Goal: Contribute content

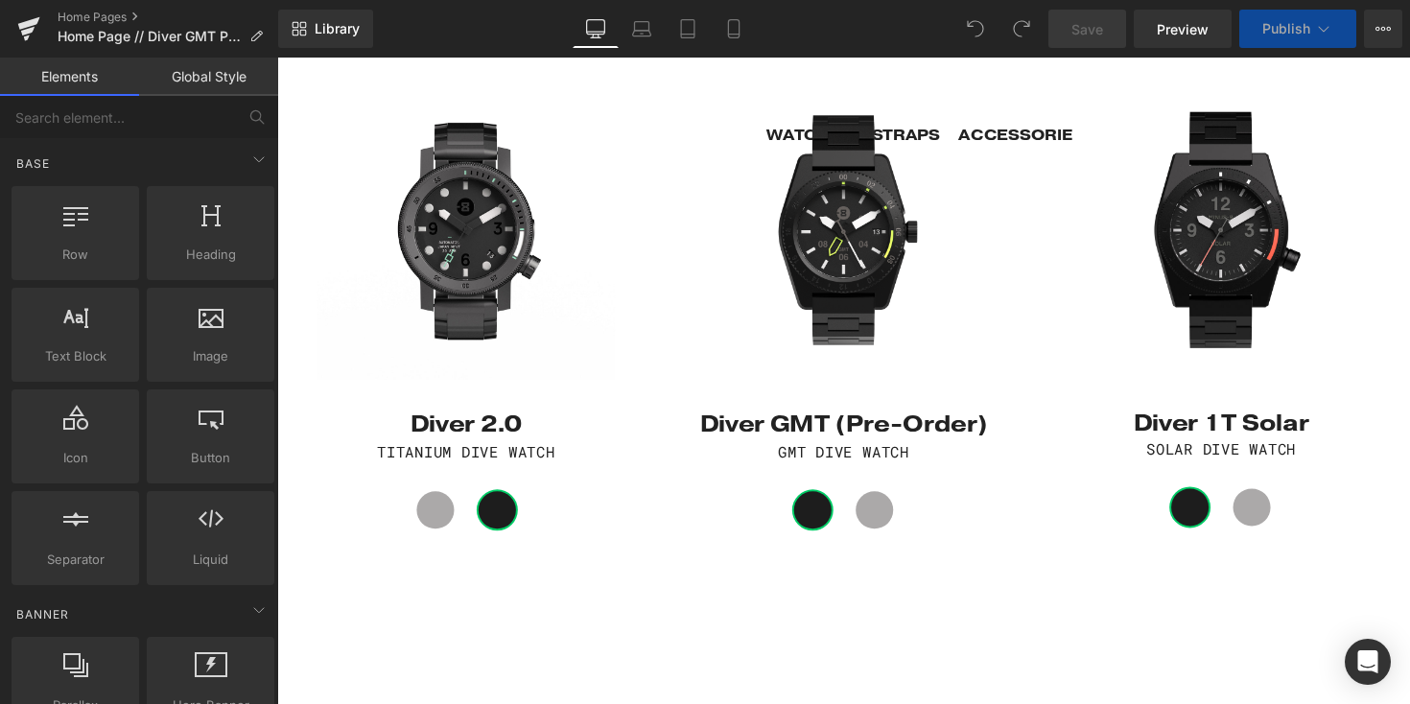
scroll to position [1103, 0]
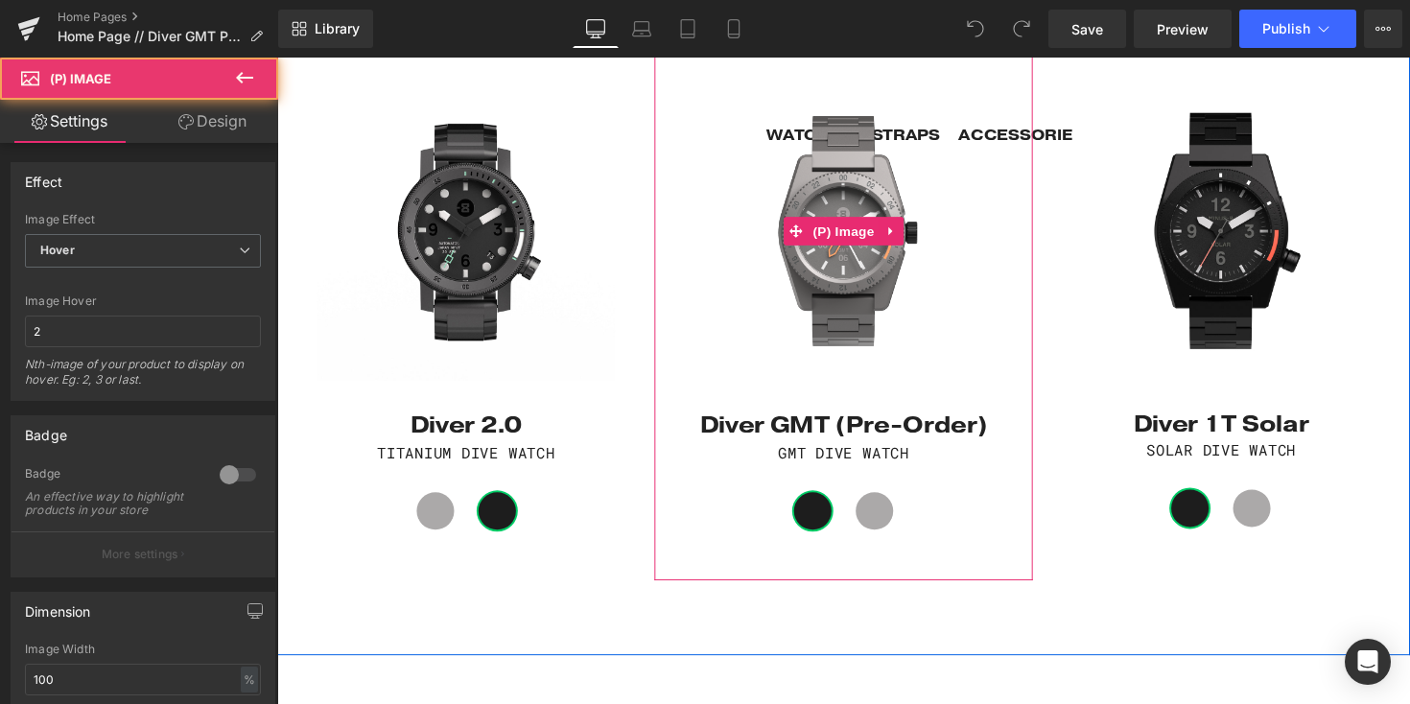
click at [854, 326] on img at bounding box center [857, 234] width 367 height 367
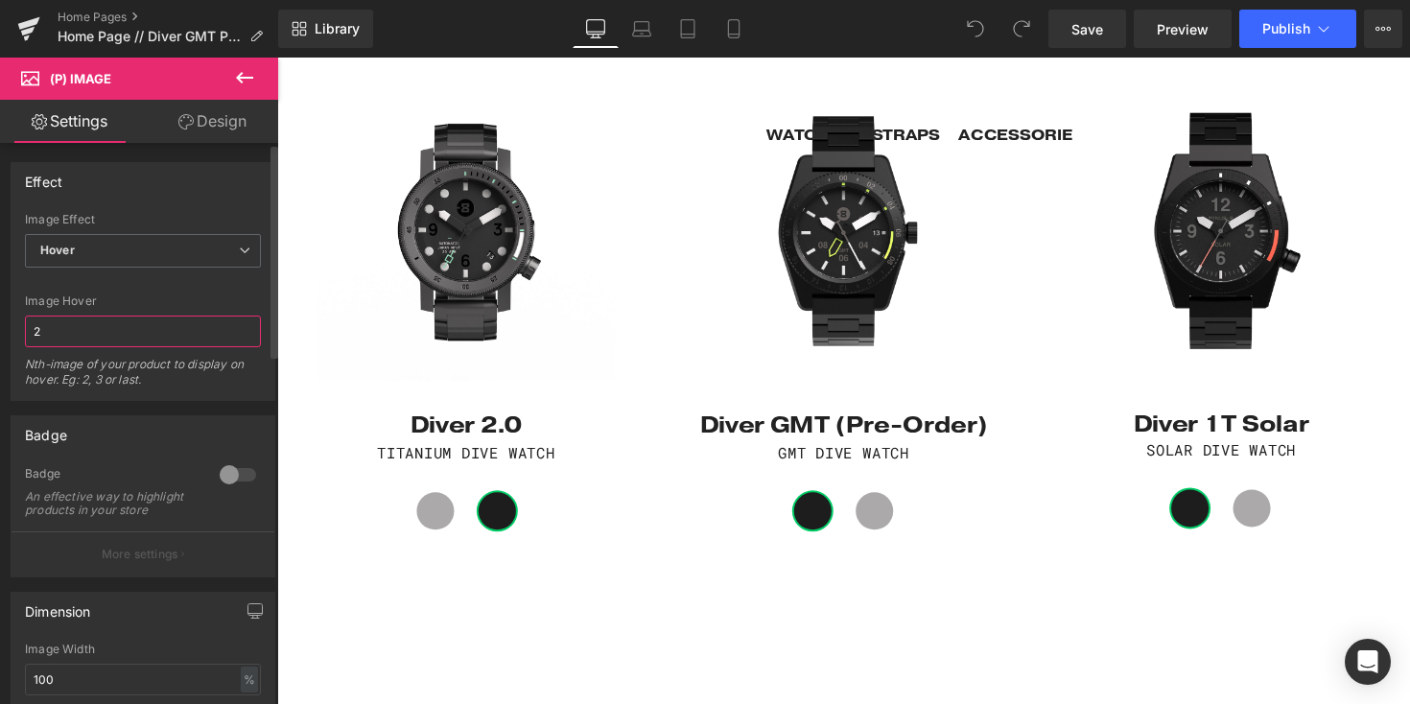
click at [107, 338] on input "2" at bounding box center [143, 332] width 236 height 32
type input "3"
click at [59, 329] on input "3" at bounding box center [143, 332] width 236 height 32
type input "6"
click at [1088, 33] on span "Save" at bounding box center [1088, 29] width 32 height 20
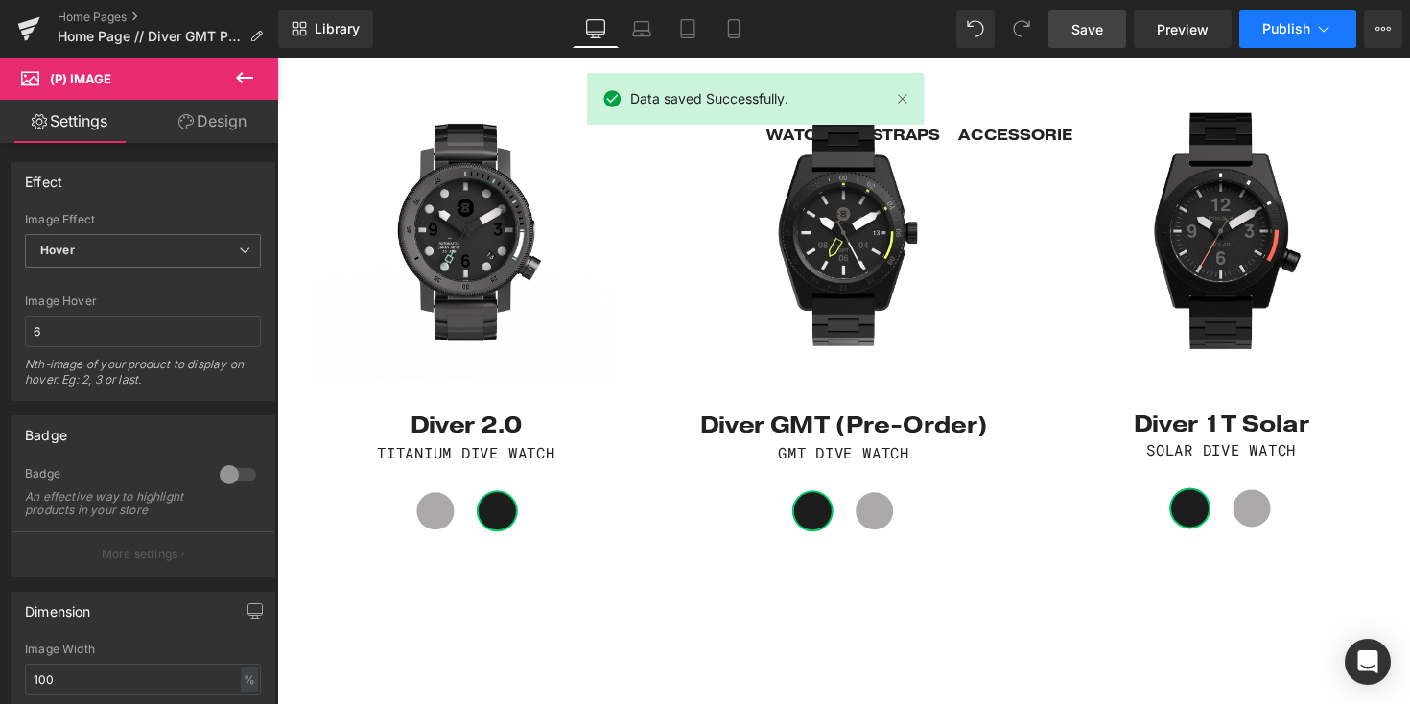
click at [1272, 25] on span "Publish" at bounding box center [1287, 28] width 48 height 15
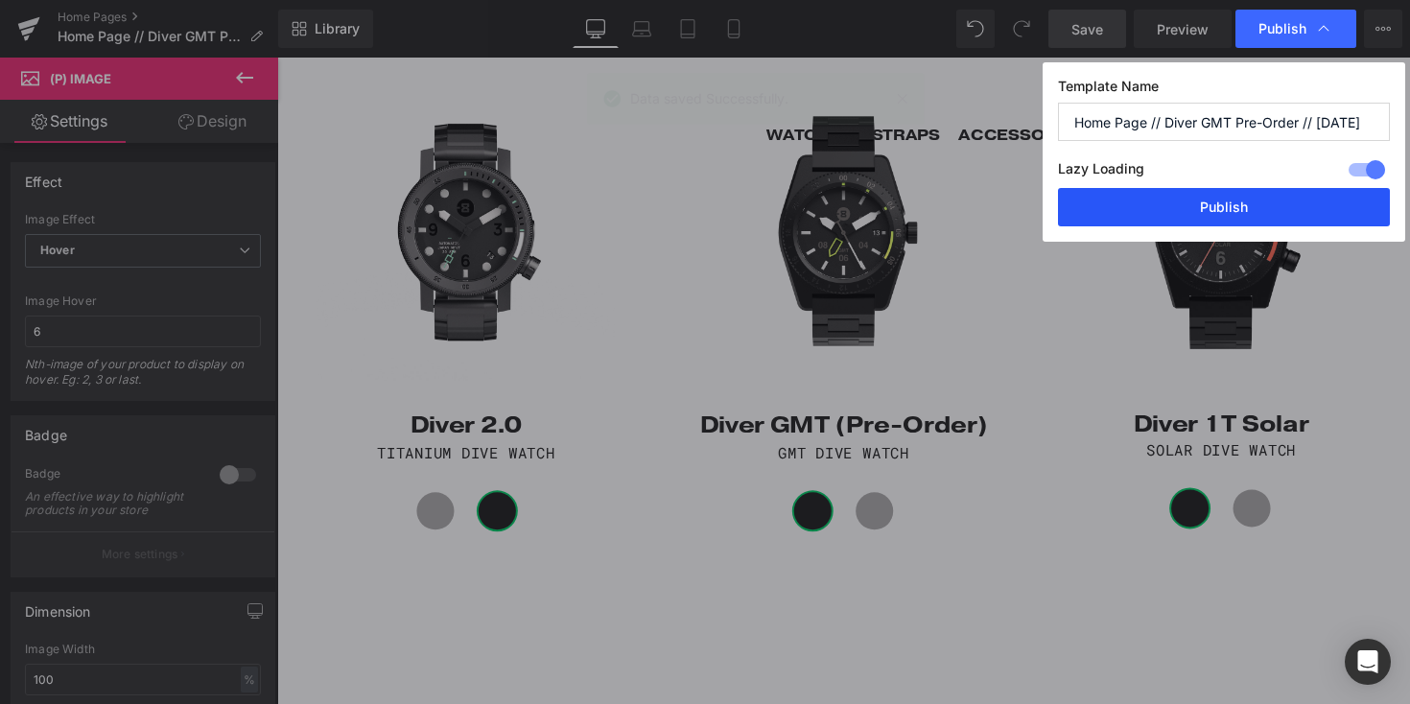
click at [1218, 216] on button "Publish" at bounding box center [1224, 207] width 332 height 38
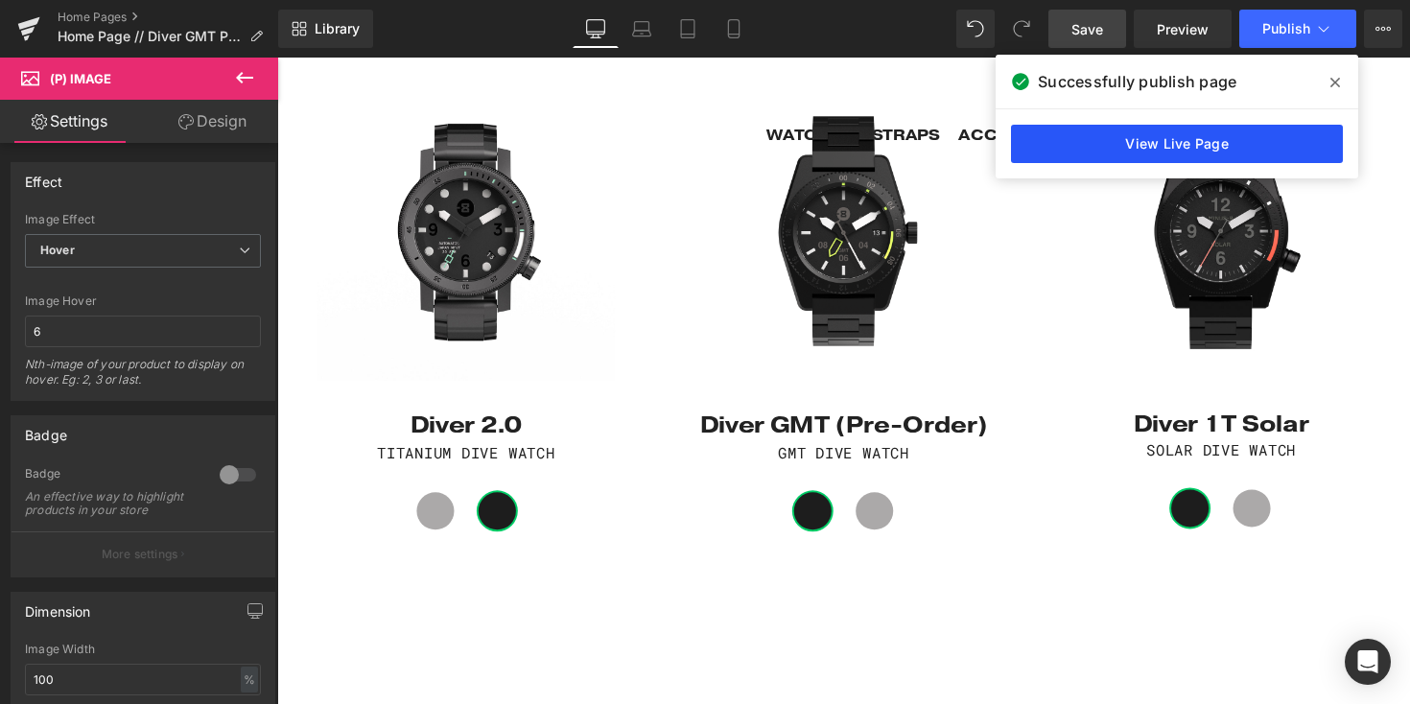
click at [1159, 138] on link "View Live Page" at bounding box center [1177, 144] width 332 height 38
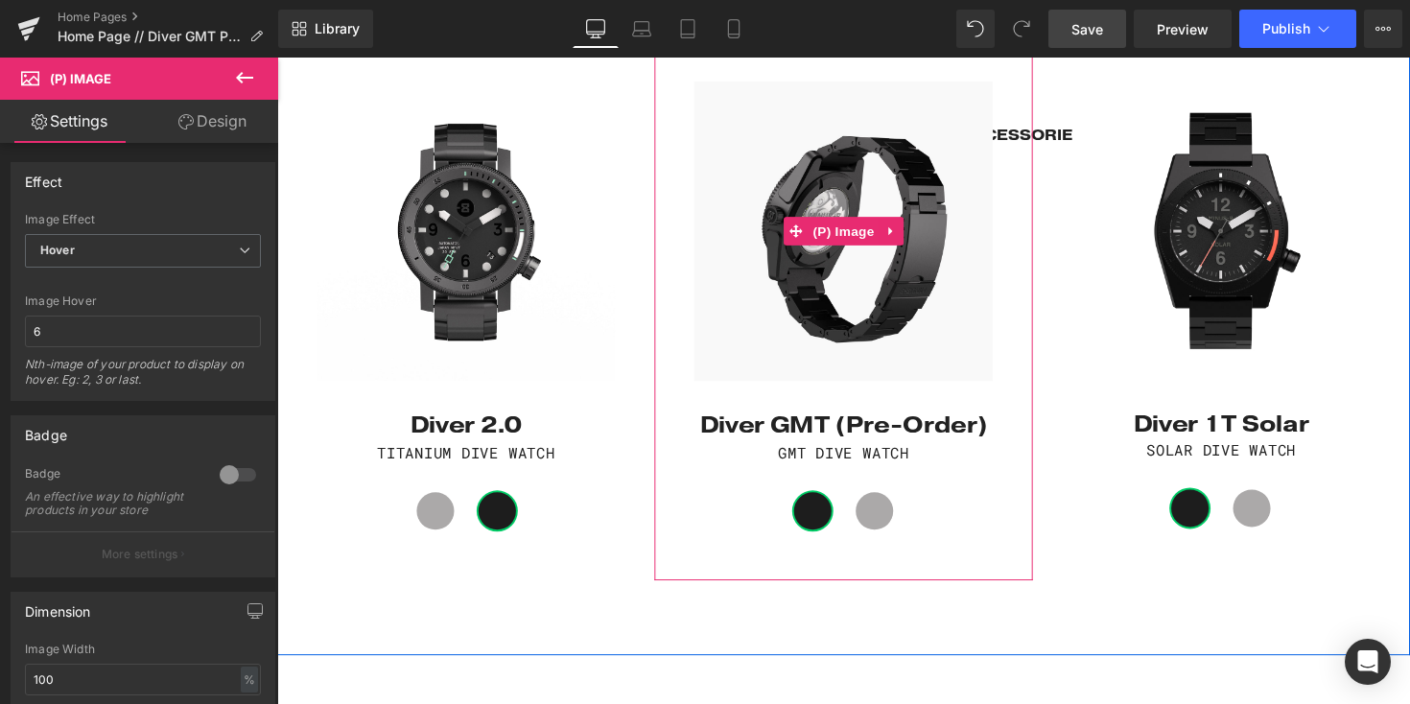
scroll to position [0, 0]
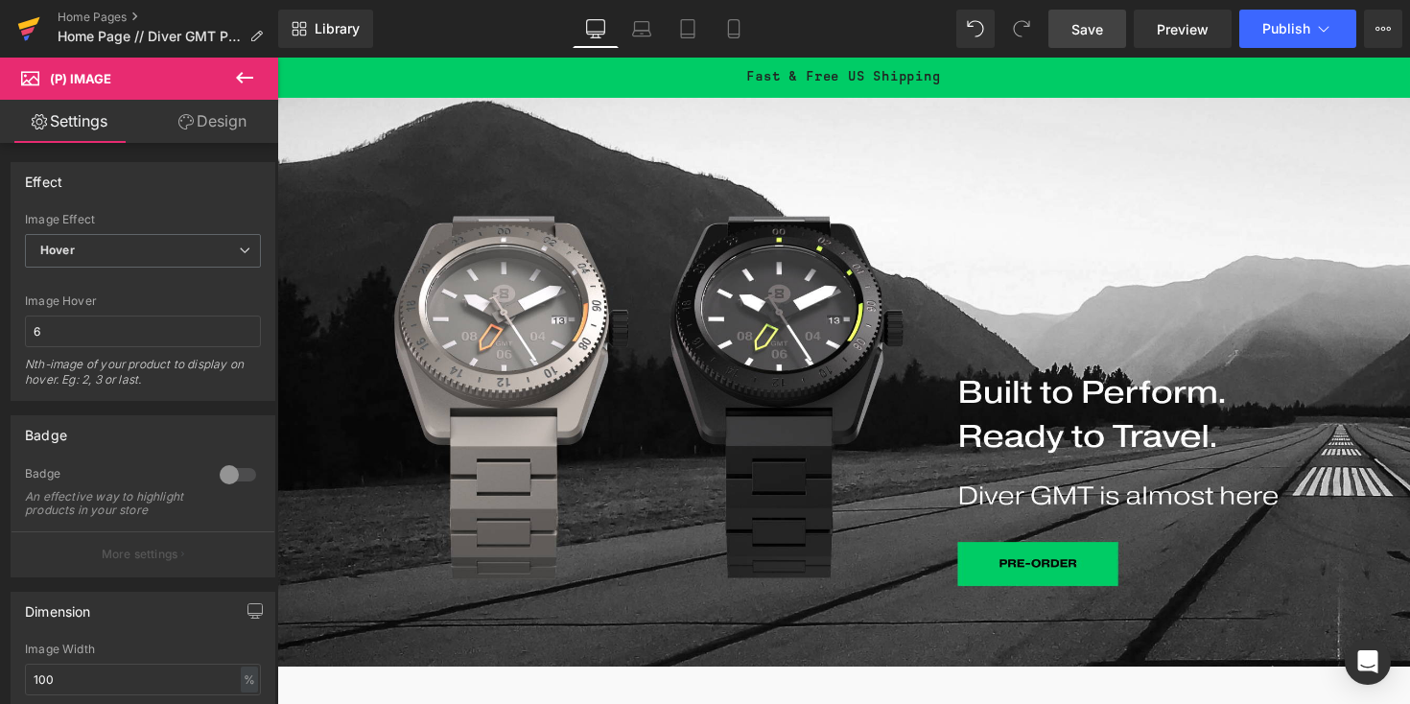
click at [19, 31] on icon at bounding box center [28, 29] width 23 height 48
